Goal: Obtain resource: Download file/media

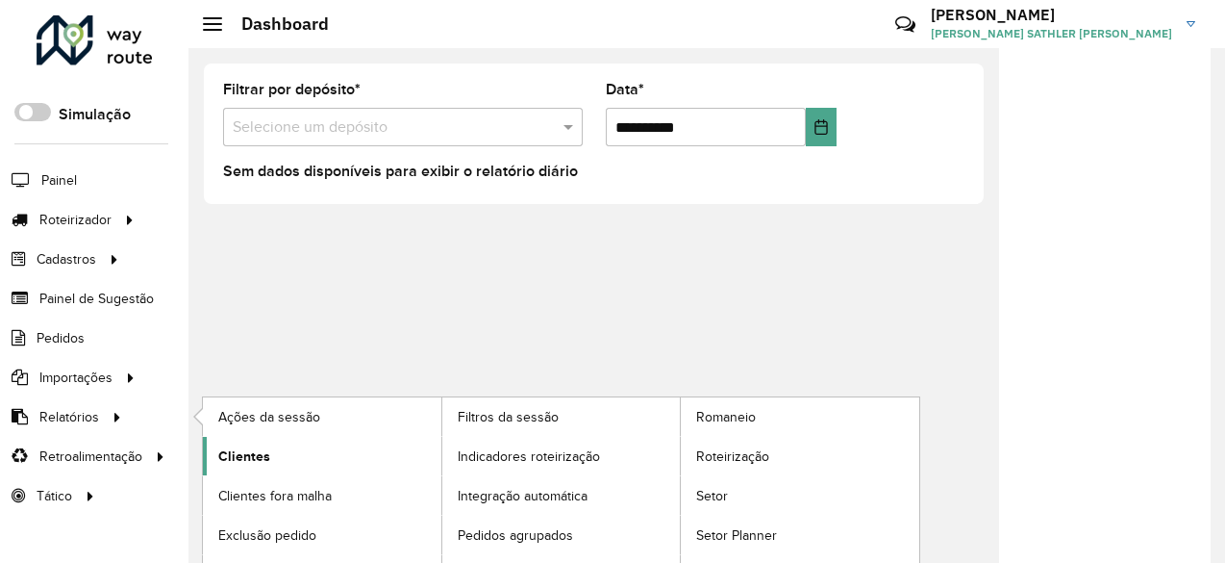
click at [263, 450] on span "Clientes" at bounding box center [244, 456] width 52 height 20
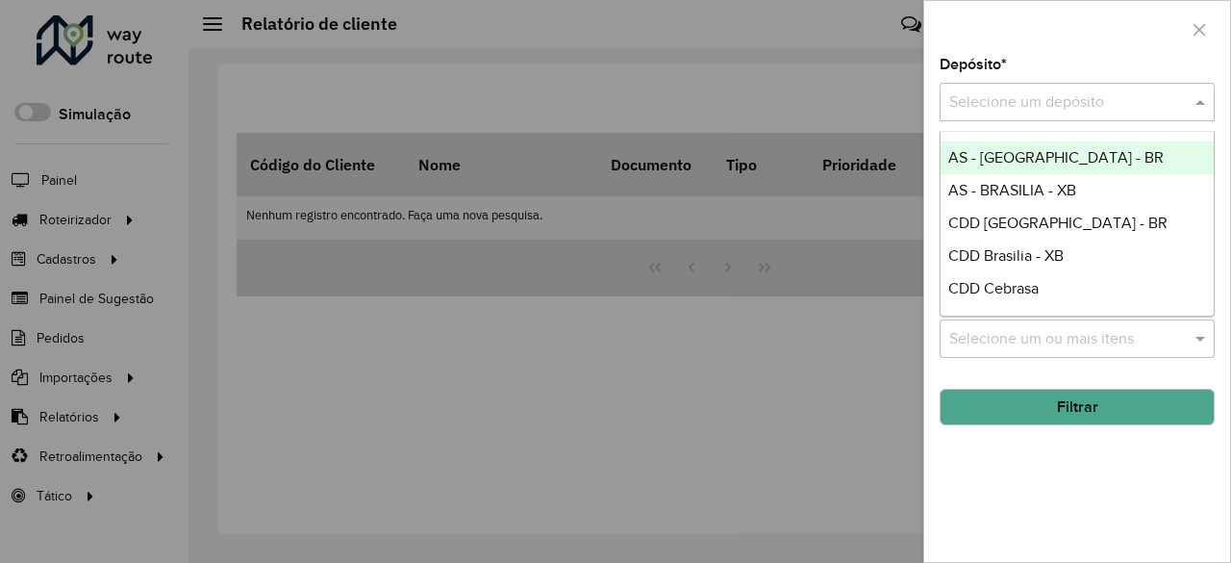
click at [1021, 104] on input "text" at bounding box center [1057, 102] width 217 height 23
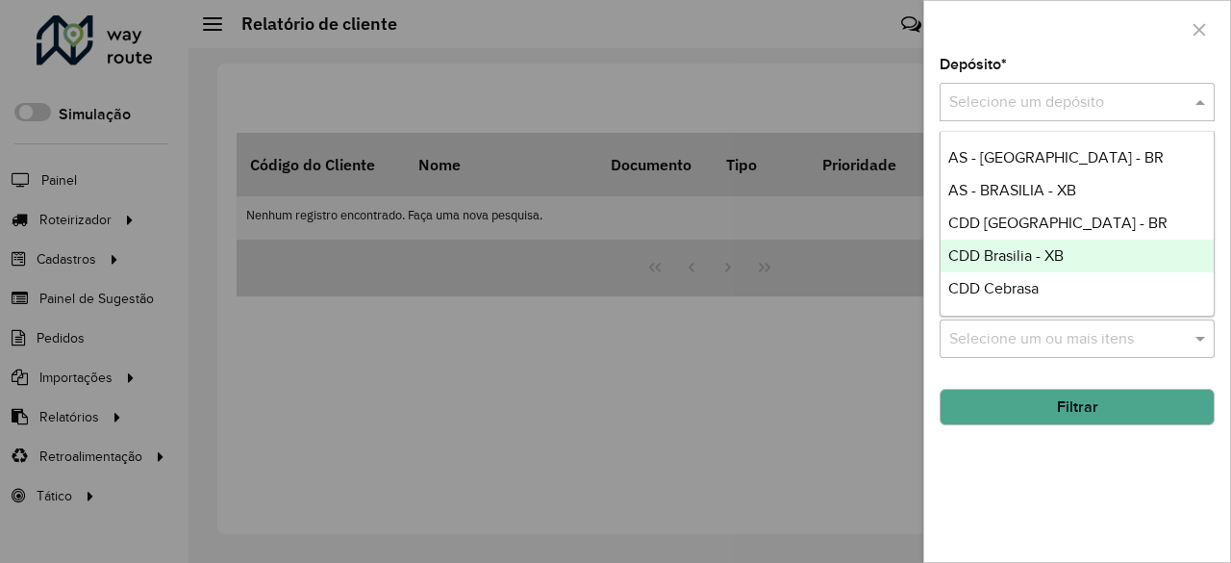
click at [1031, 259] on span "CDD Brasilia - XB" at bounding box center [1005, 255] width 115 height 16
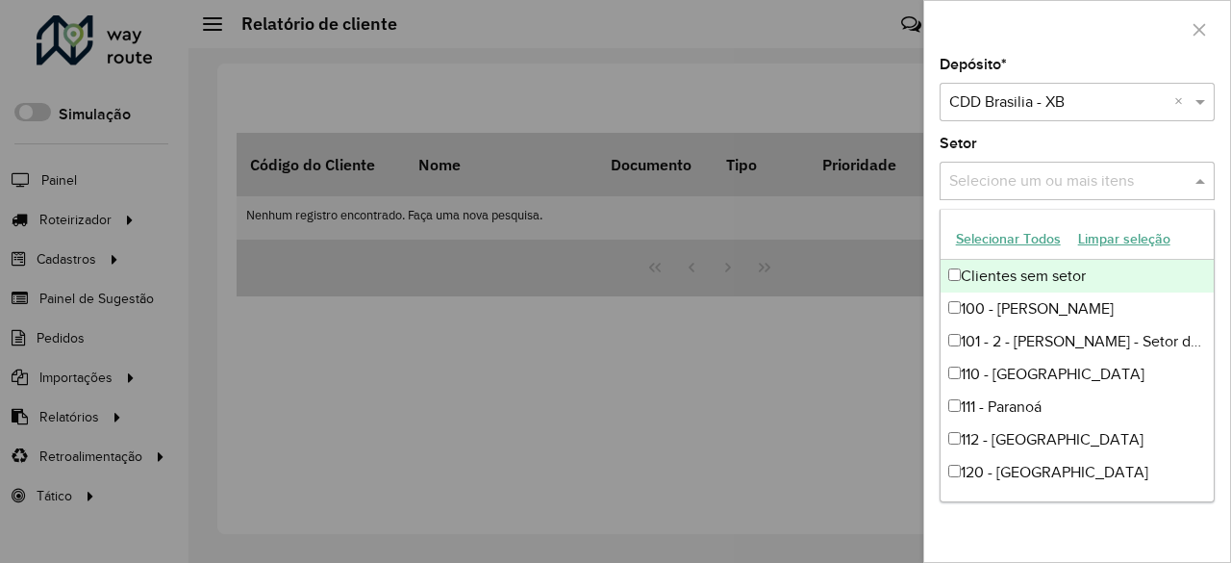
click at [1048, 190] on input "text" at bounding box center [1067, 181] width 246 height 23
click at [967, 152] on label "Setor" at bounding box center [958, 143] width 38 height 23
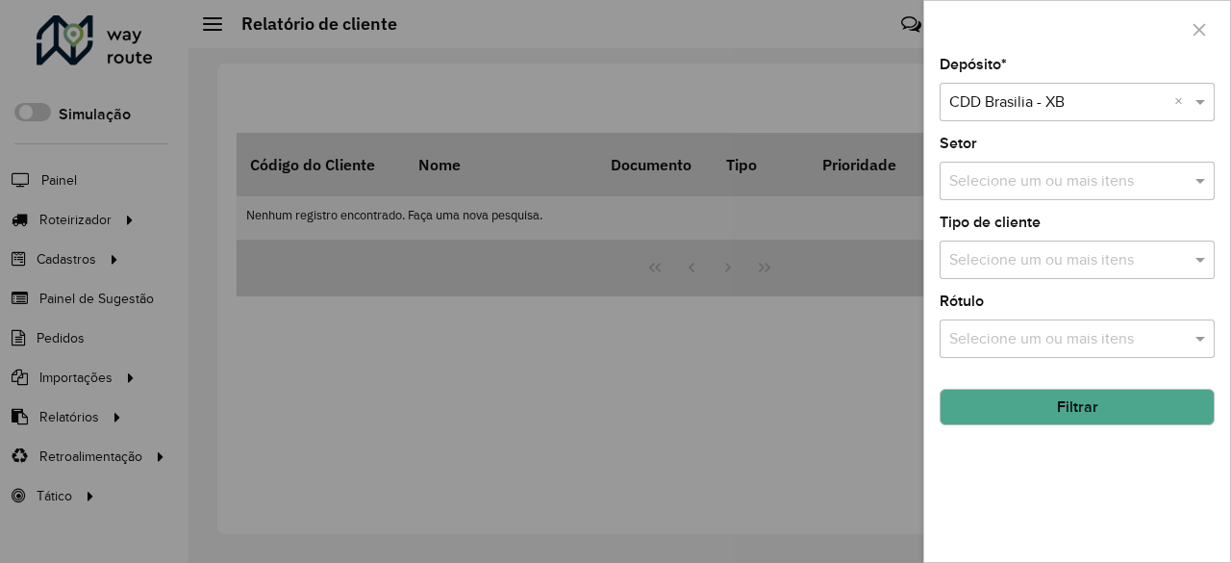
click at [1057, 405] on button "Filtrar" at bounding box center [1076, 406] width 275 height 37
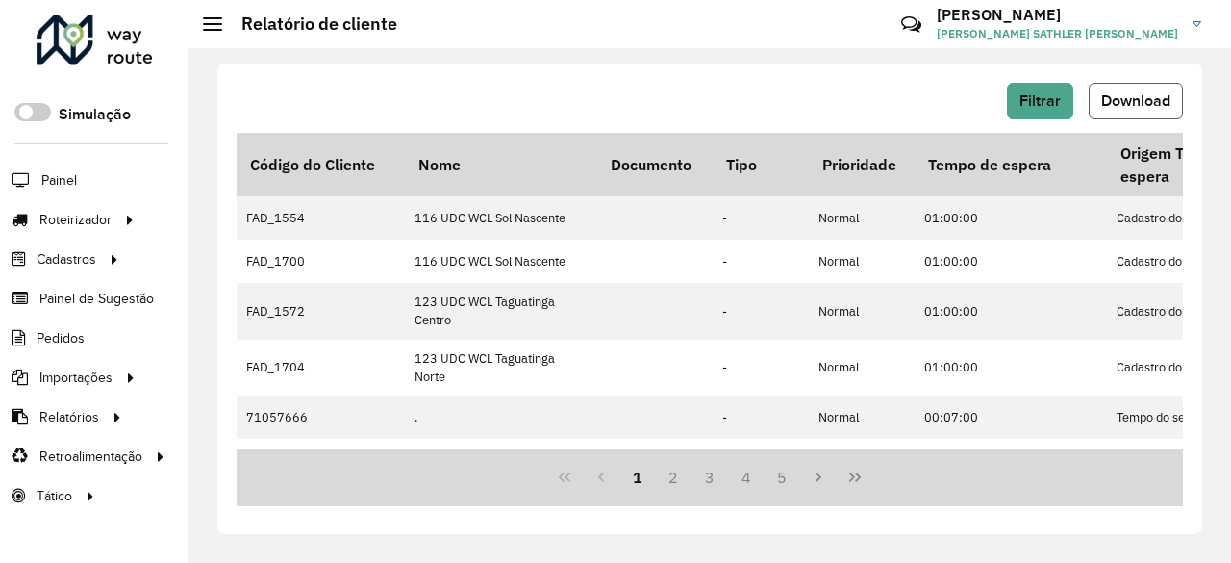
click at [1133, 115] on button "Download" at bounding box center [1135, 101] width 94 height 37
